Goal: Transaction & Acquisition: Purchase product/service

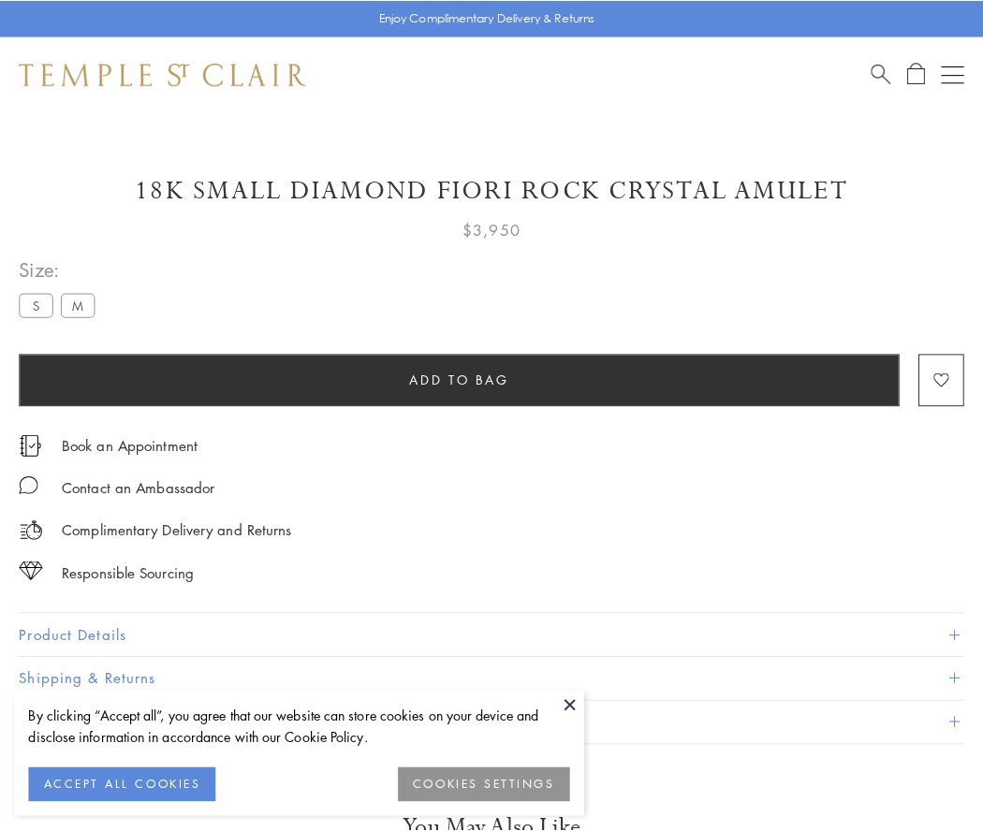
scroll to position [47, 0]
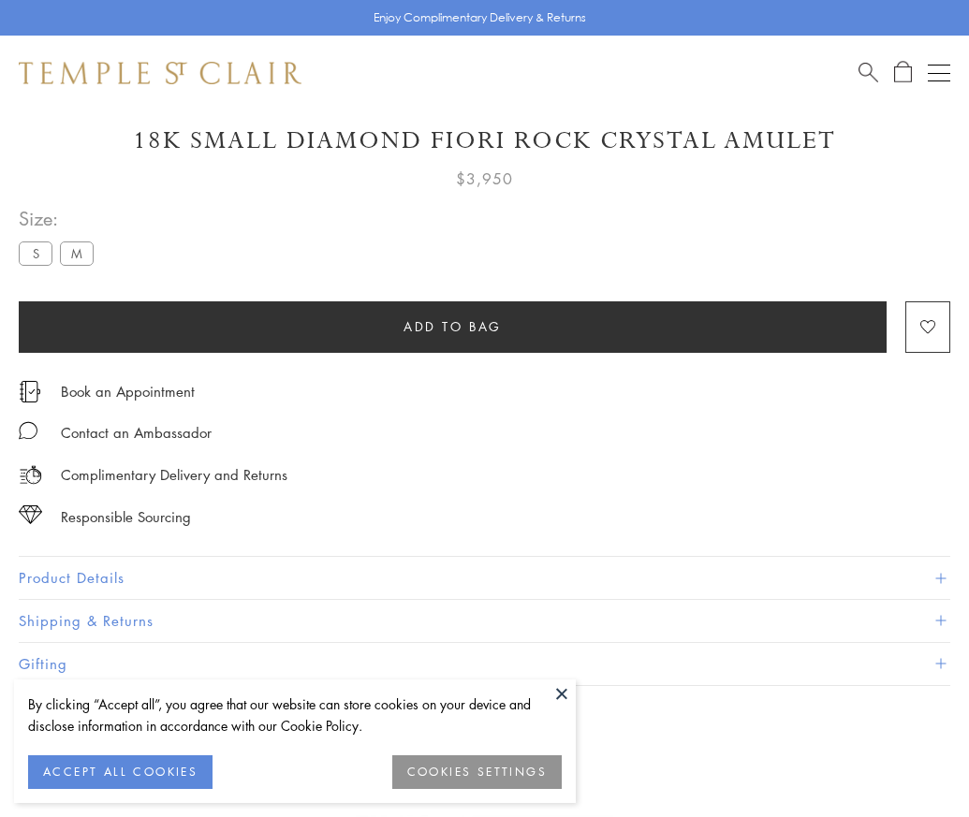
click at [452, 326] on span "Add to bag" at bounding box center [452, 326] width 98 height 21
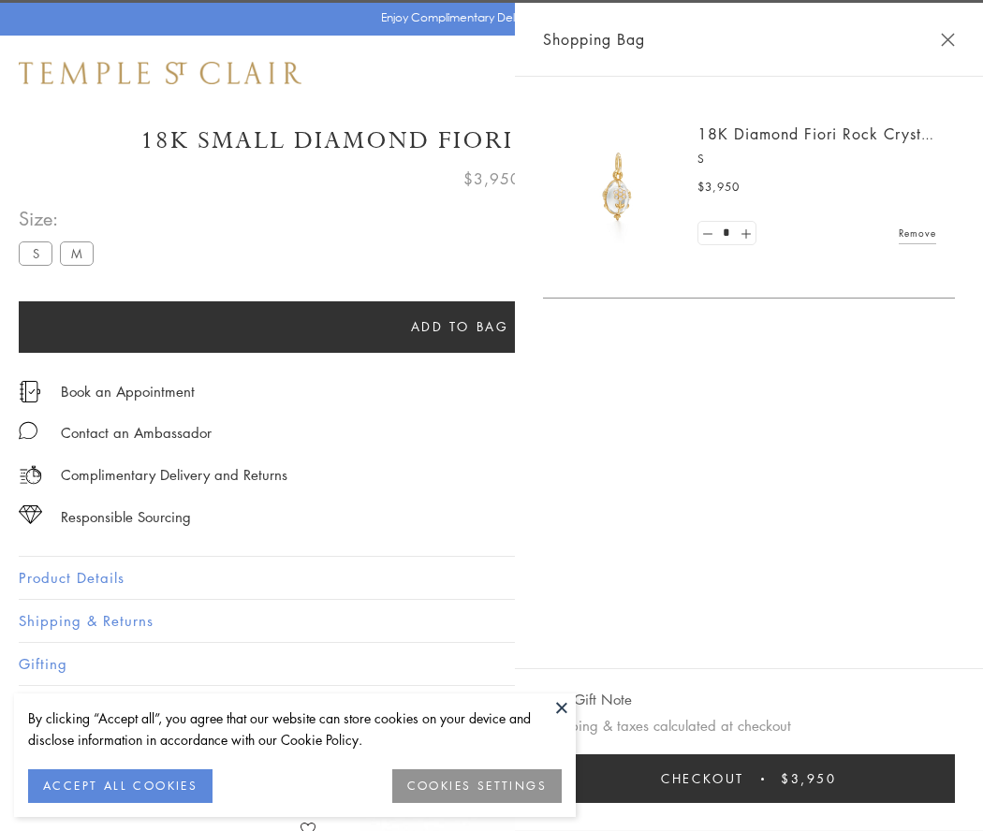
click at [744, 779] on span "Checkout" at bounding box center [702, 779] width 83 height 21
